Goal: Task Accomplishment & Management: Use online tool/utility

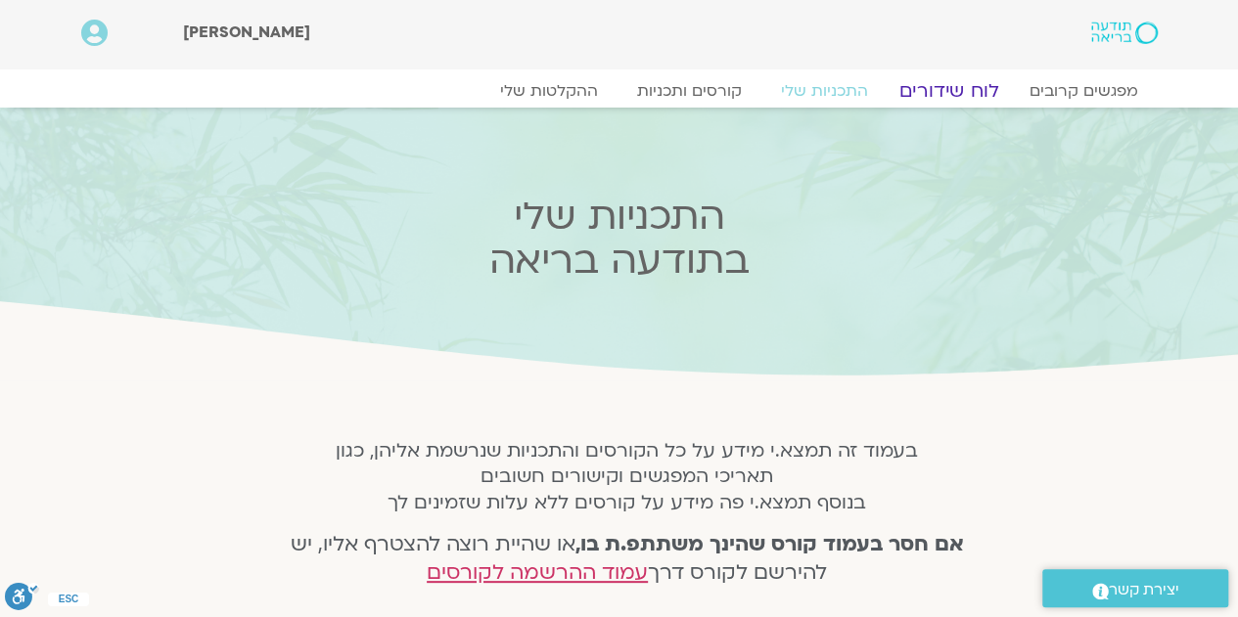
click at [956, 91] on link "לוח שידורים" at bounding box center [948, 90] width 147 height 23
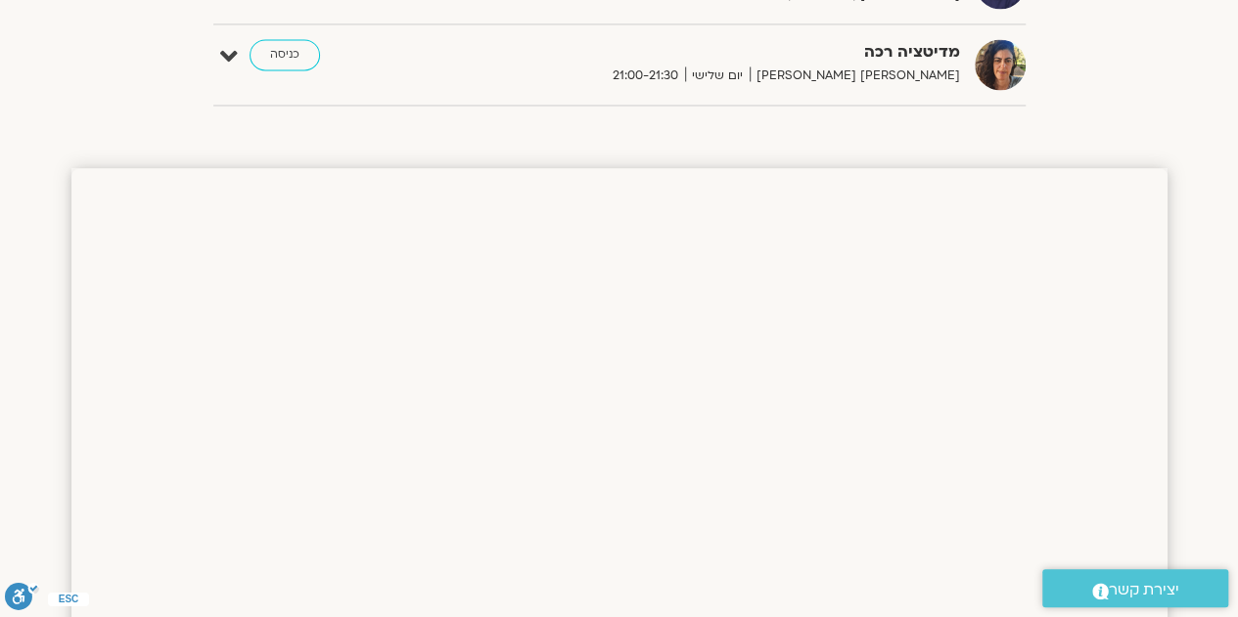
scroll to position [1259, 0]
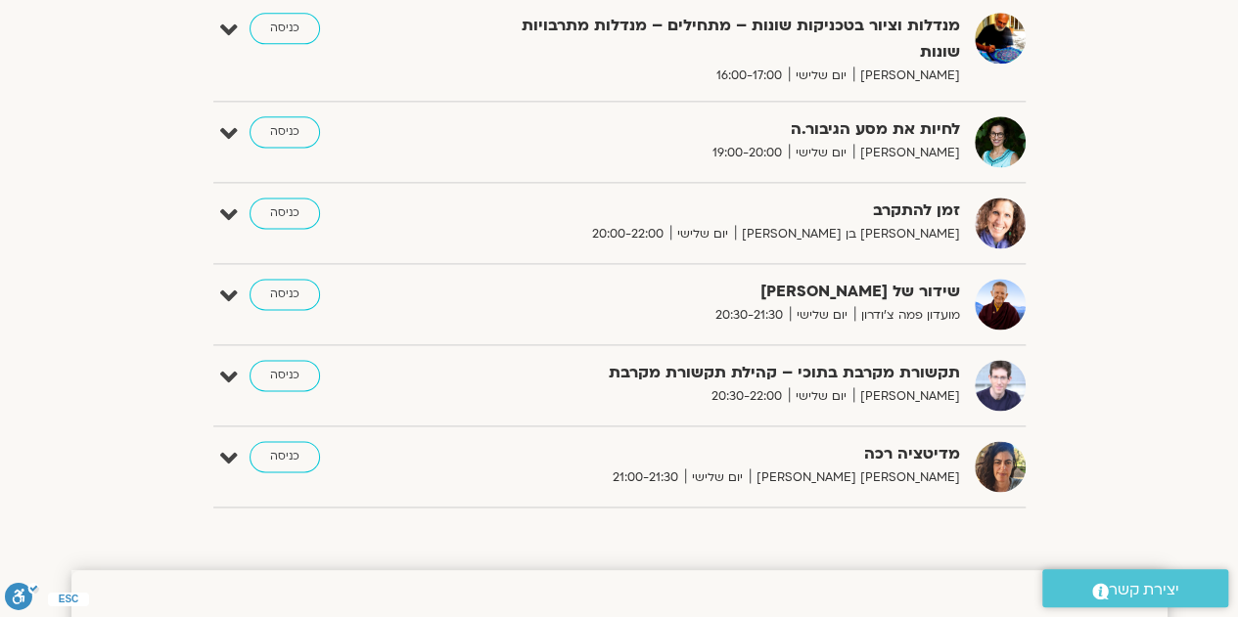
click at [966, 13] on div "מנדלות וציור בטכניקות שונות – מתחילים – מנדלות מתרבויות שונות איתן קדמי יום שלי…" at bounding box center [724, 49] width 489 height 73
click at [295, 279] on link "כניסה" at bounding box center [284, 294] width 70 height 31
